Goal: Information Seeking & Learning: Learn about a topic

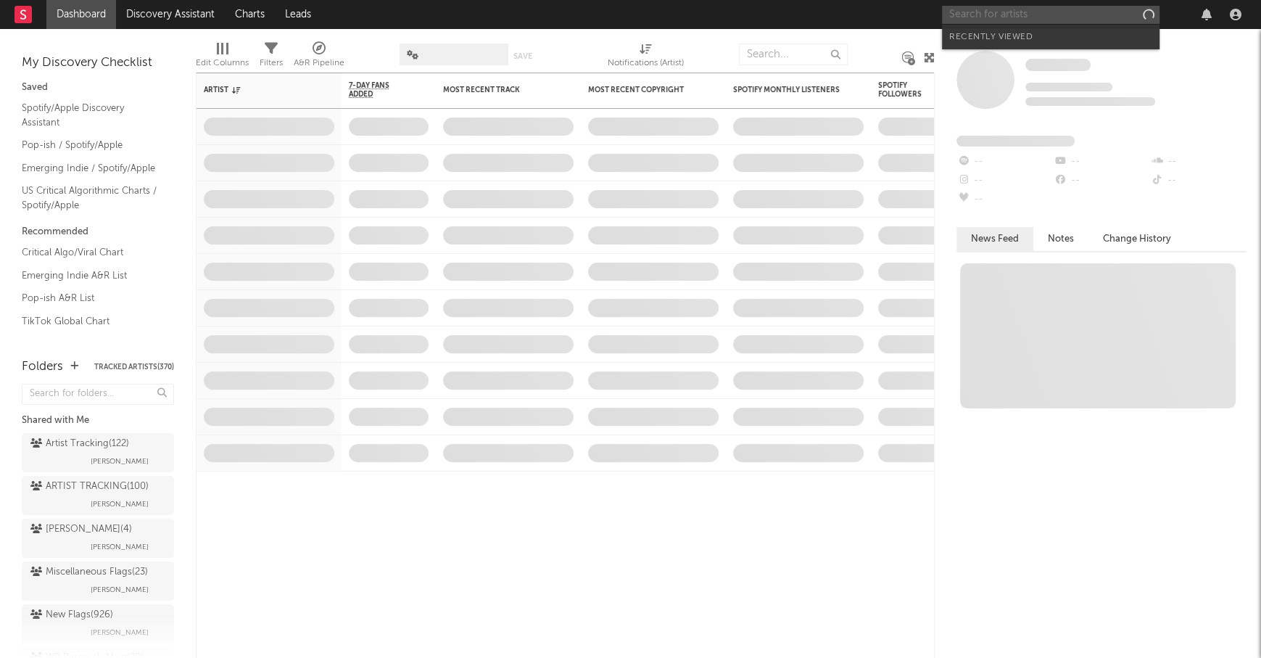
click at [983, 14] on input "text" at bounding box center [1051, 15] width 218 height 18
click at [971, 18] on input "text" at bounding box center [1051, 15] width 218 height 18
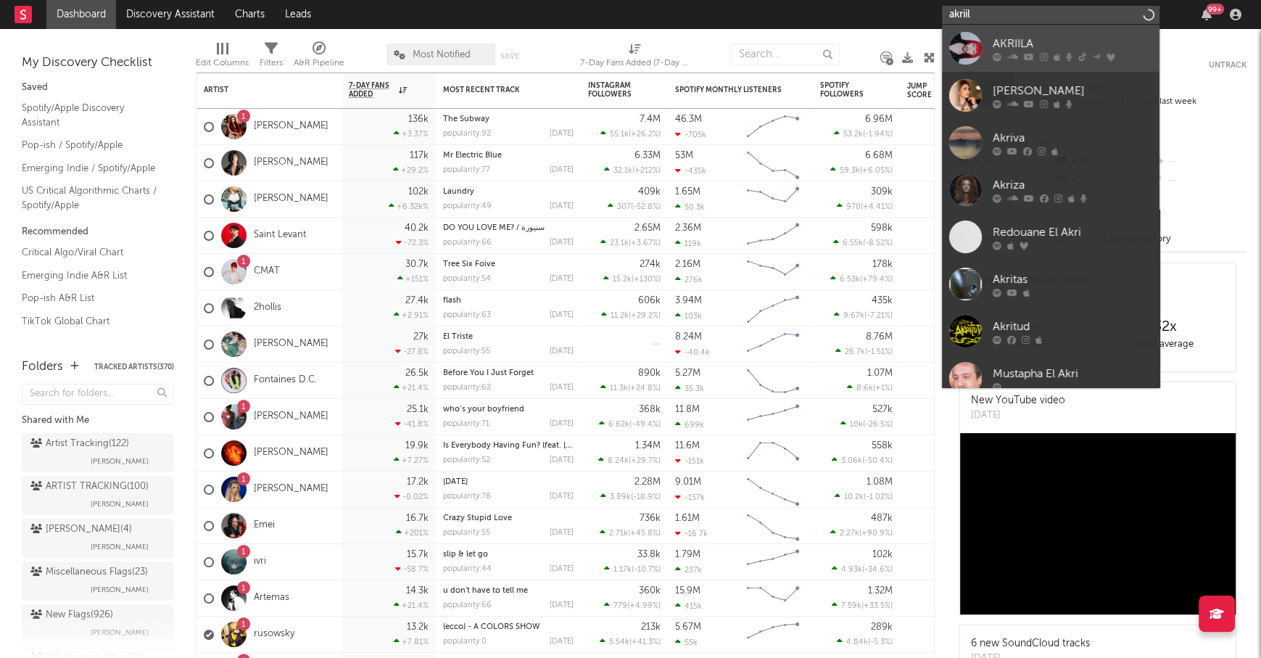
type input "akriil"
click at [1056, 36] on div "AKRIILA" at bounding box center [1073, 43] width 160 height 17
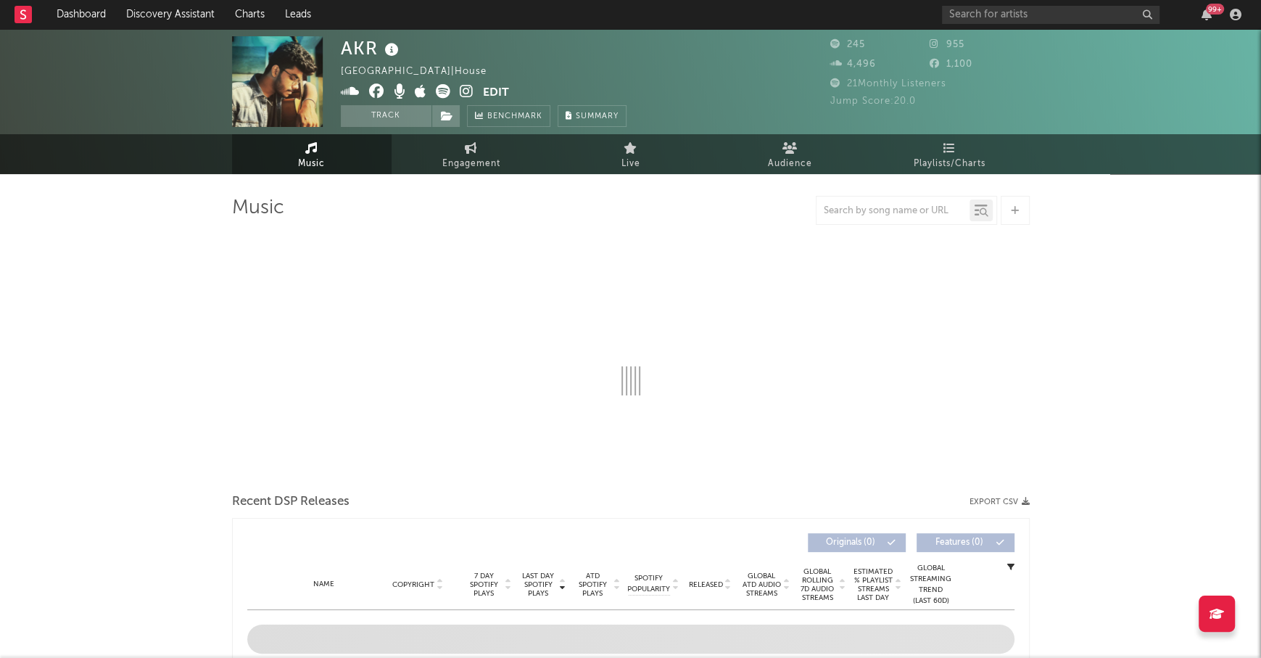
select select "6m"
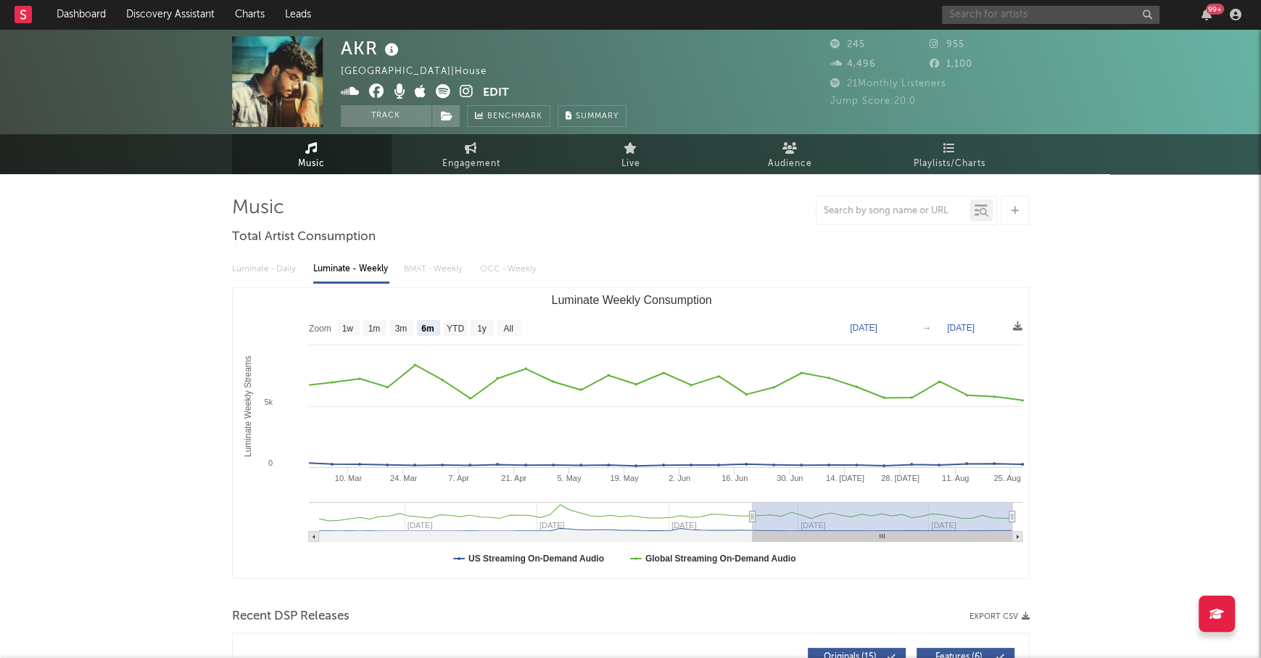
click at [963, 14] on input "text" at bounding box center [1051, 15] width 218 height 18
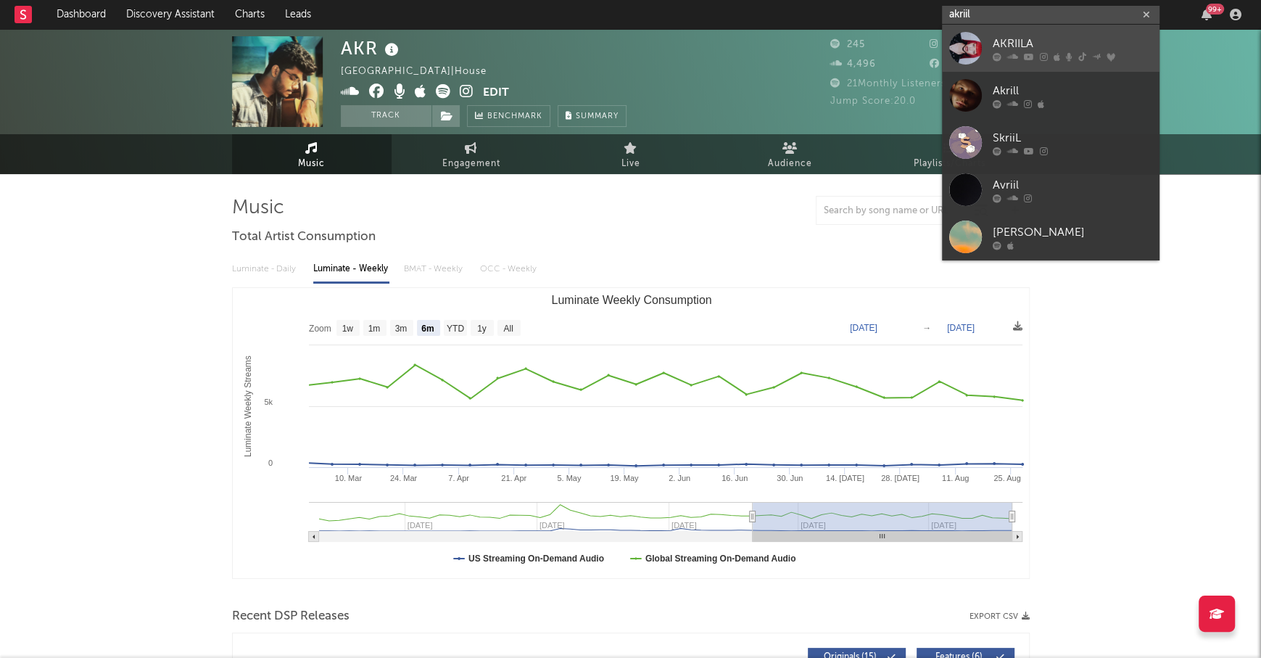
type input "akriil"
click at [1092, 37] on div "AKRIILA" at bounding box center [1073, 43] width 160 height 17
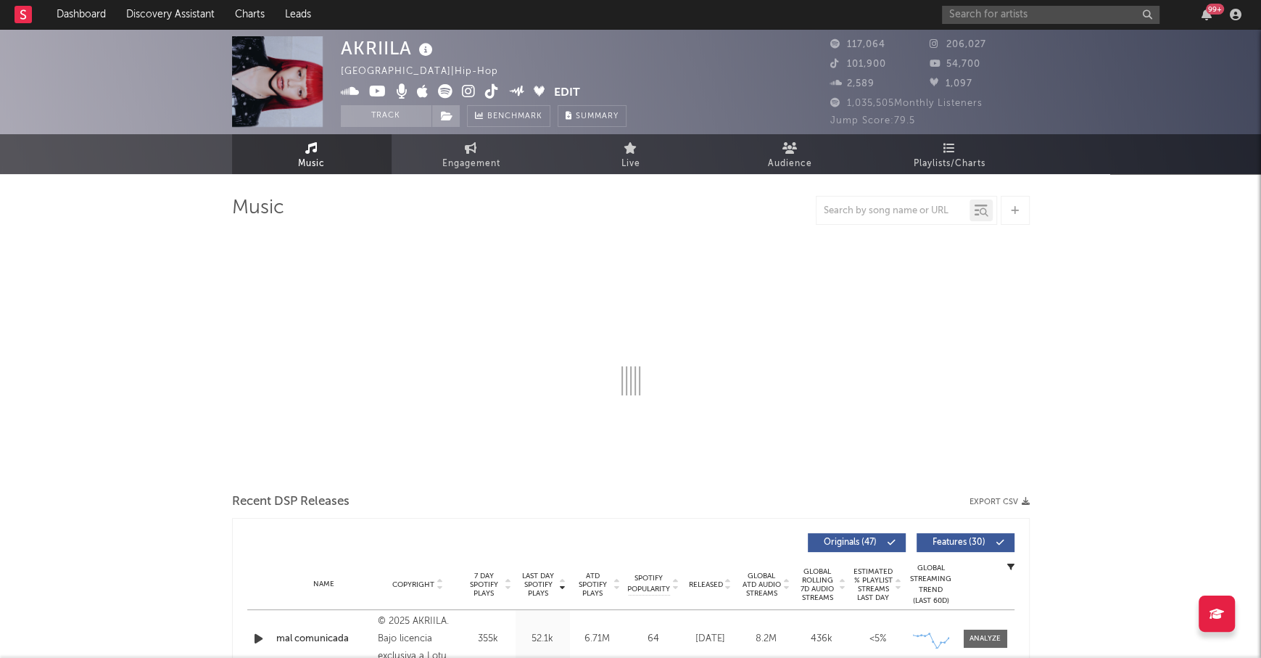
select select "6m"
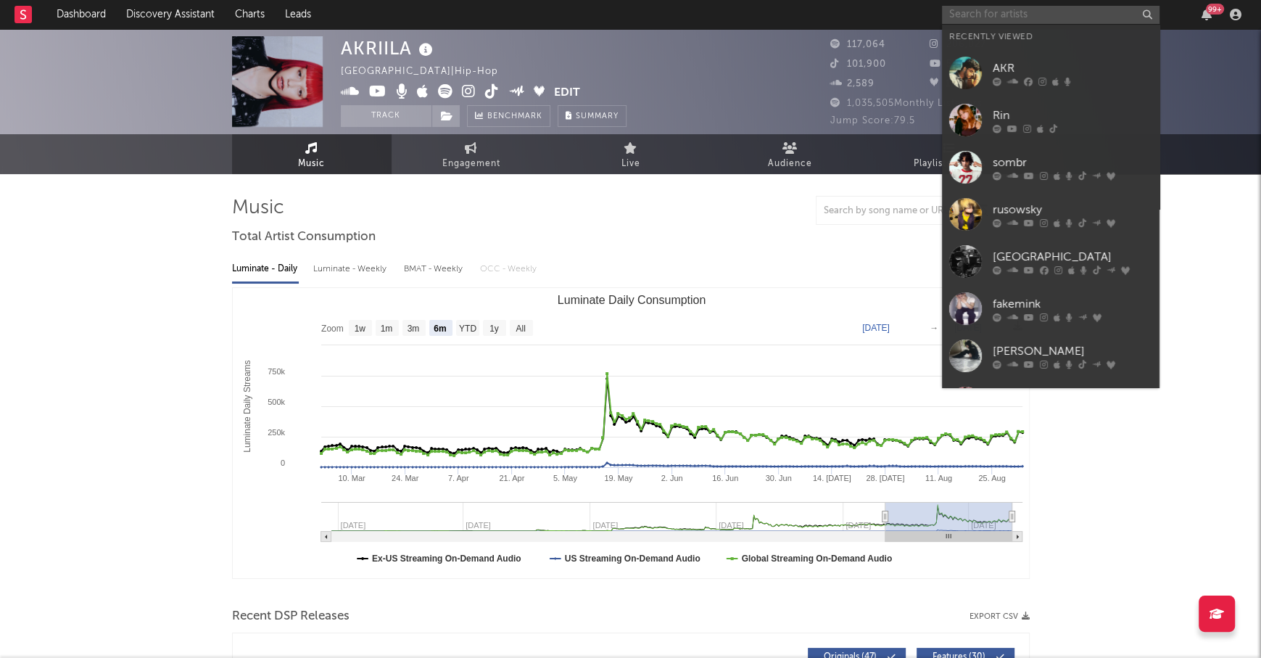
click at [971, 18] on input "text" at bounding box center [1051, 15] width 218 height 18
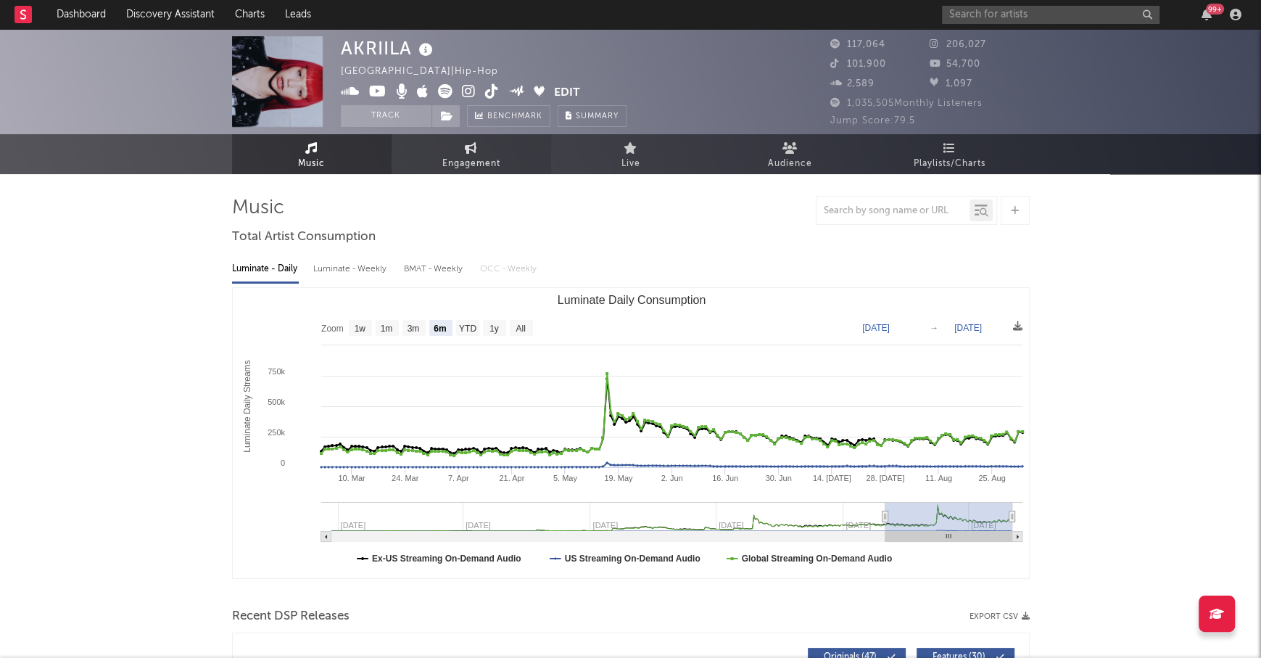
click at [474, 149] on icon at bounding box center [471, 148] width 12 height 12
select select "1w"
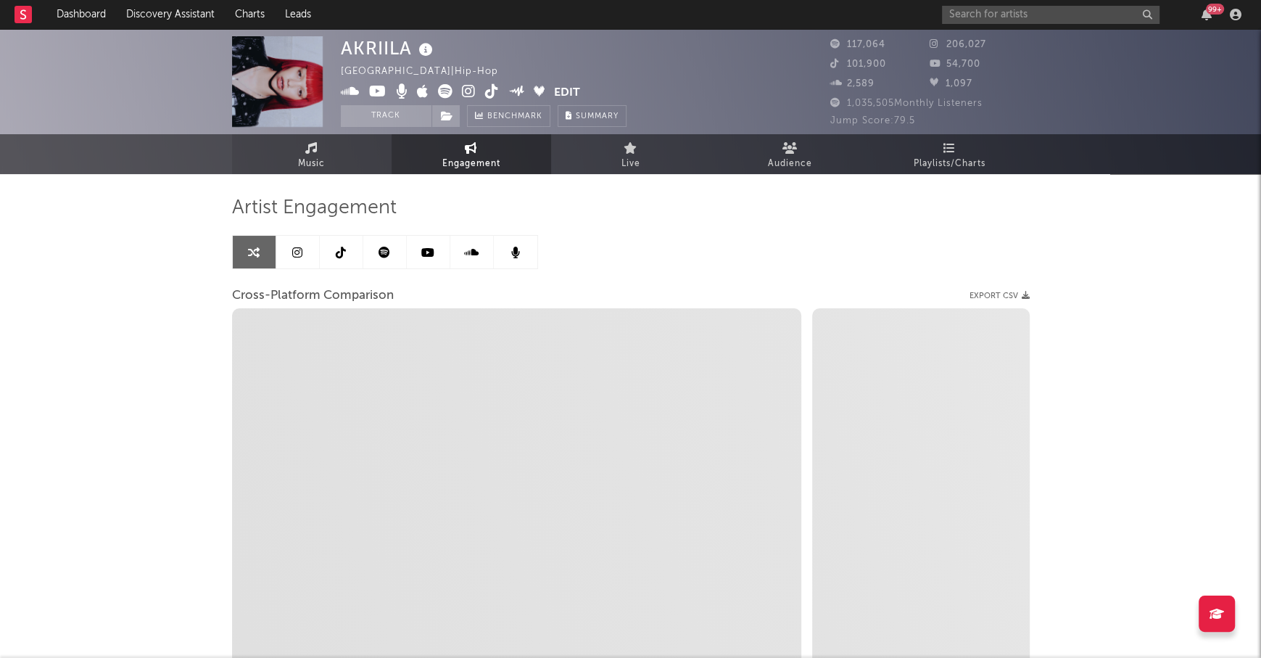
click at [304, 162] on span "Music" at bounding box center [311, 163] width 27 height 17
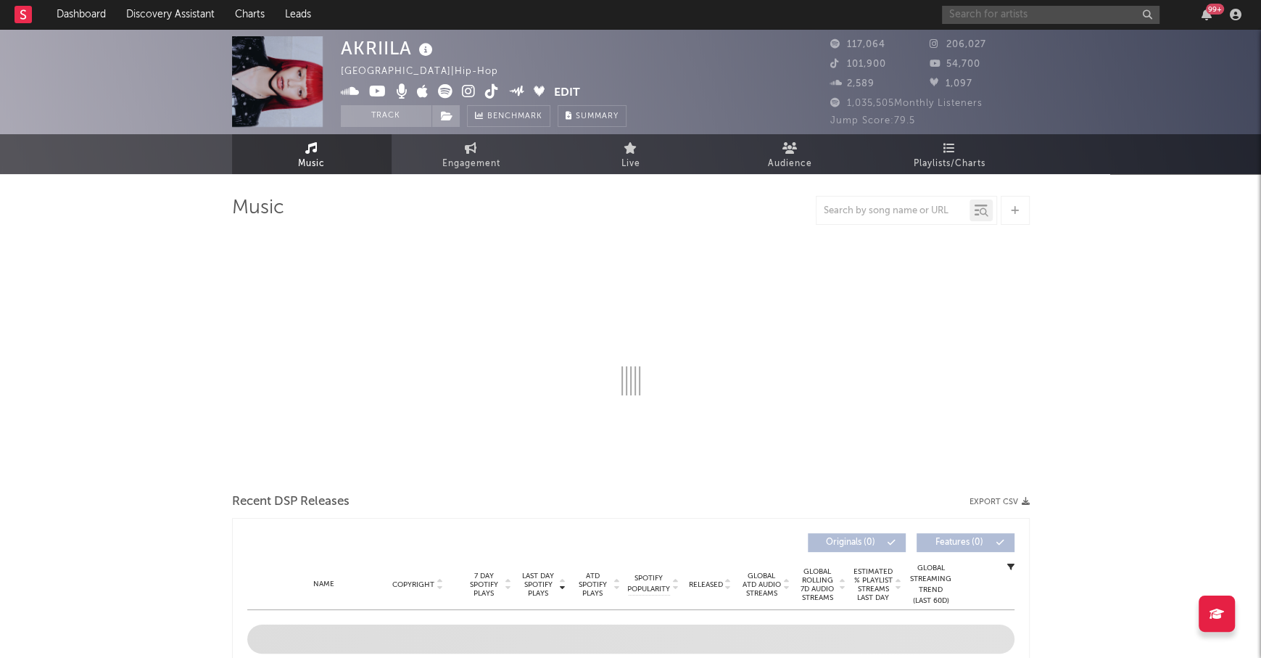
click at [1035, 20] on input "text" at bounding box center [1051, 15] width 218 height 18
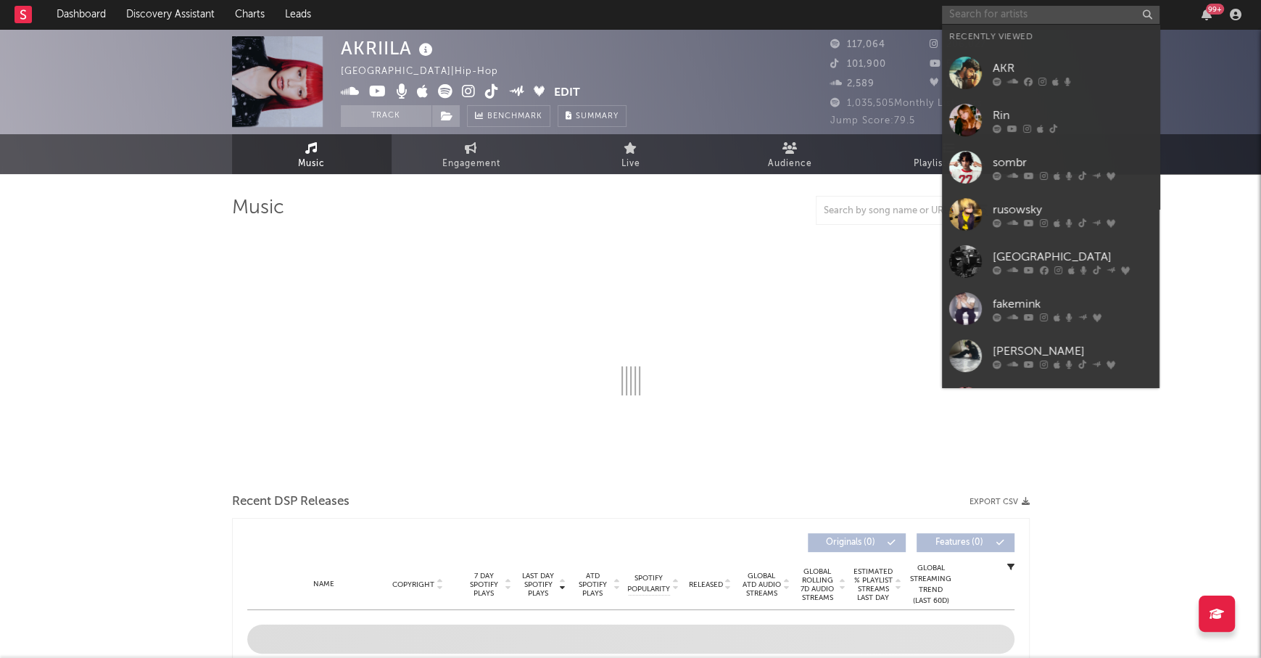
select select "6m"
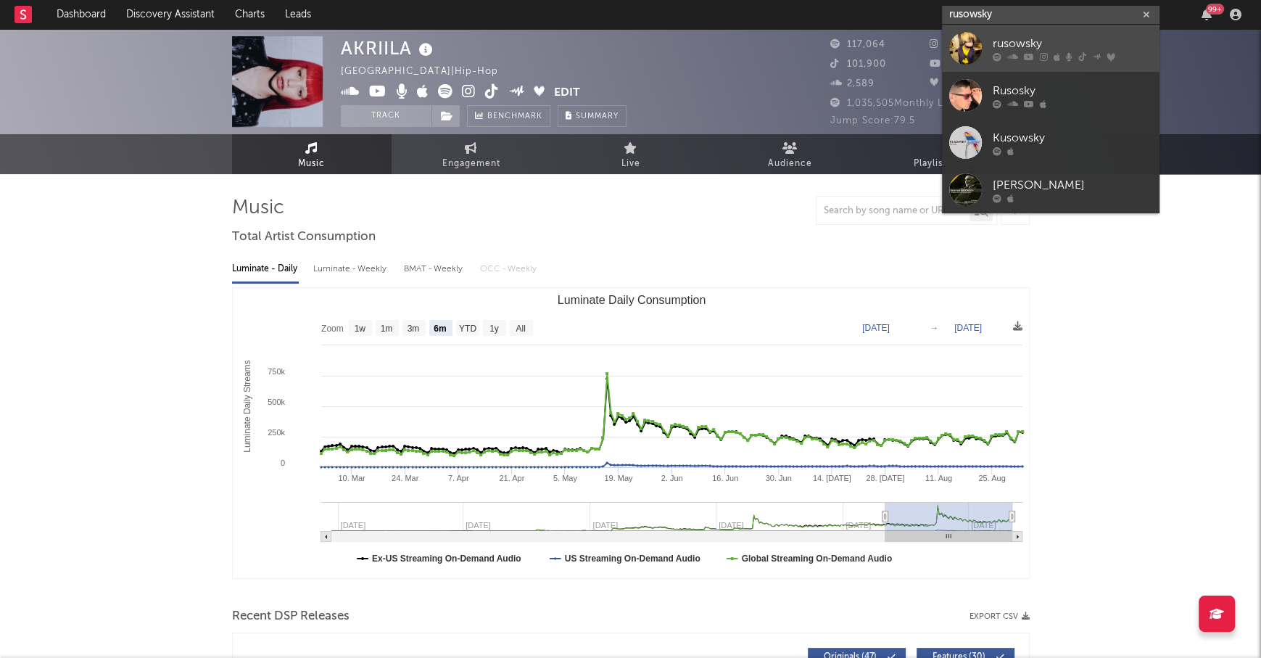
type input "rusowsky"
click at [1056, 37] on div "rusowsky" at bounding box center [1073, 43] width 160 height 17
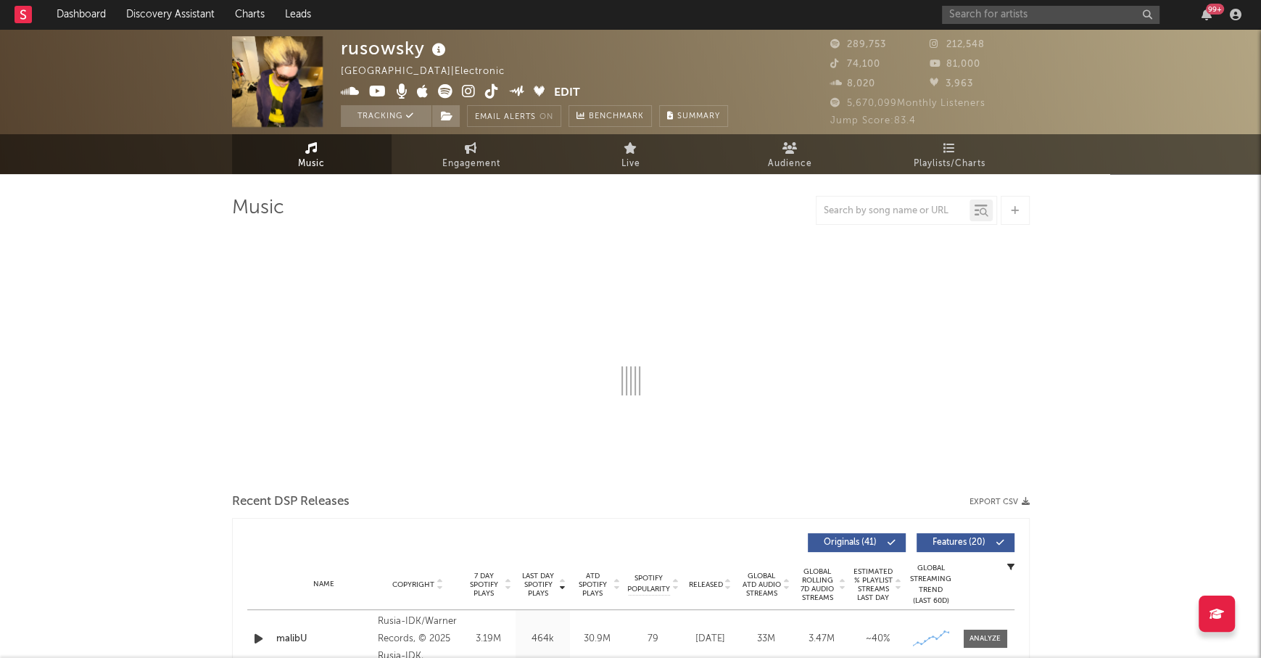
select select "6m"
